Goal: Information Seeking & Learning: Compare options

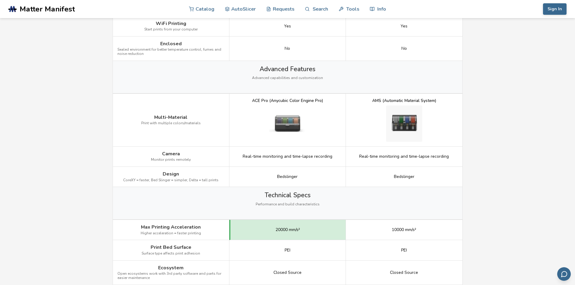
scroll to position [634, 0]
drag, startPoint x: 250, startPoint y: 154, endPoint x: 330, endPoint y: 157, distance: 80.3
click at [330, 157] on span "Real-time monitoring and time-lapse recording" at bounding box center [288, 156] width 90 height 5
drag, startPoint x: 368, startPoint y: 158, endPoint x: 404, endPoint y: 158, distance: 36.2
click at [404, 158] on span "Real-time monitoring and time-lapse recording" at bounding box center [404, 156] width 90 height 5
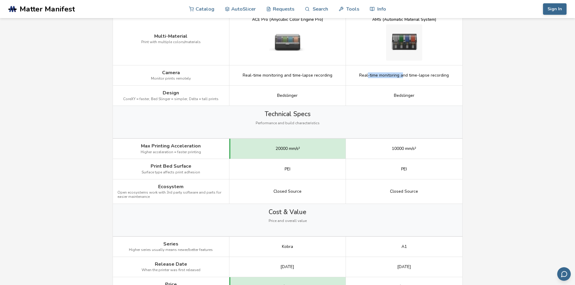
scroll to position [755, 0]
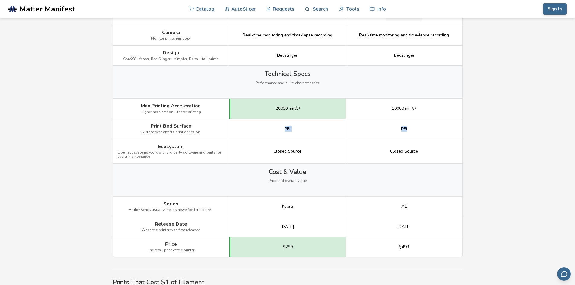
drag, startPoint x: 273, startPoint y: 130, endPoint x: 417, endPoint y: 133, distance: 144.9
click at [0, 0] on div "Print Bed Surface Surface type affects print adhesion PEI PEI" at bounding box center [0, 0] width 0 height 0
drag, startPoint x: 423, startPoint y: 148, endPoint x: 276, endPoint y: 143, distance: 146.8
click at [0, 0] on div "Ecosystem Open ecosystems work with 3rd party software and parts for easier mai…" at bounding box center [0, 0] width 0 height 0
drag, startPoint x: 275, startPoint y: 202, endPoint x: 416, endPoint y: 207, distance: 141.0
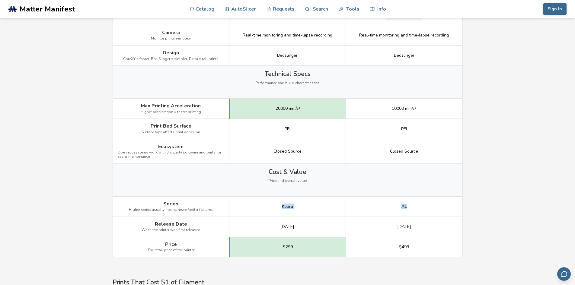
click at [0, 0] on div "Series Higher series usually means newer/better features Kobra A1" at bounding box center [0, 0] width 0 height 0
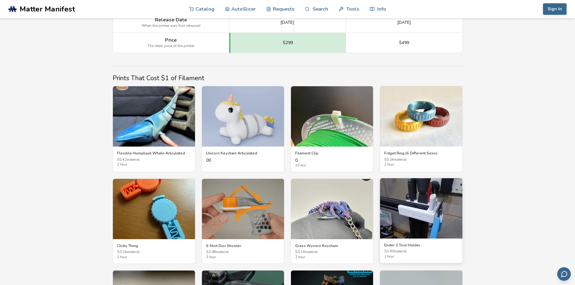
scroll to position [996, 0]
